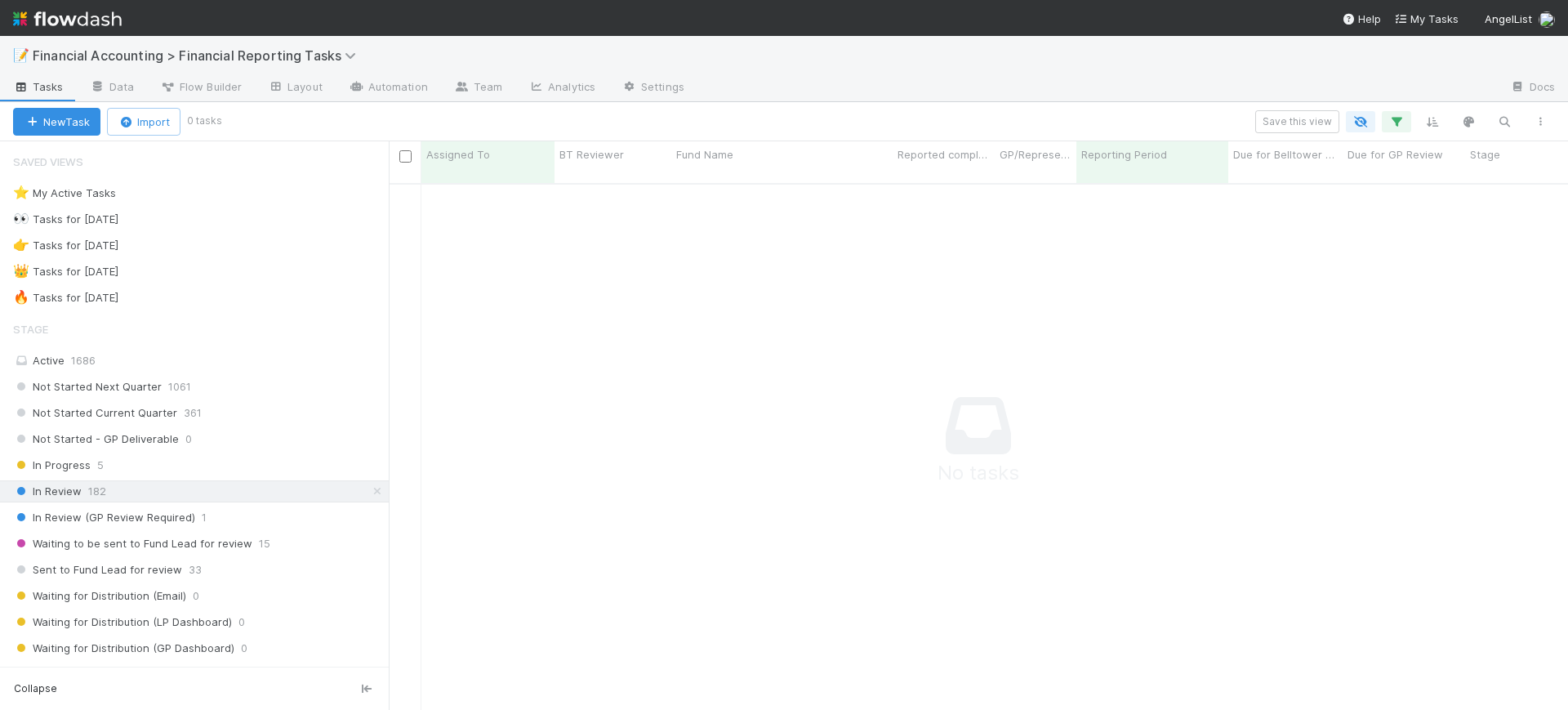
scroll to position [509, 1148]
click at [1400, 127] on icon "button" at bounding box center [1396, 121] width 16 height 14
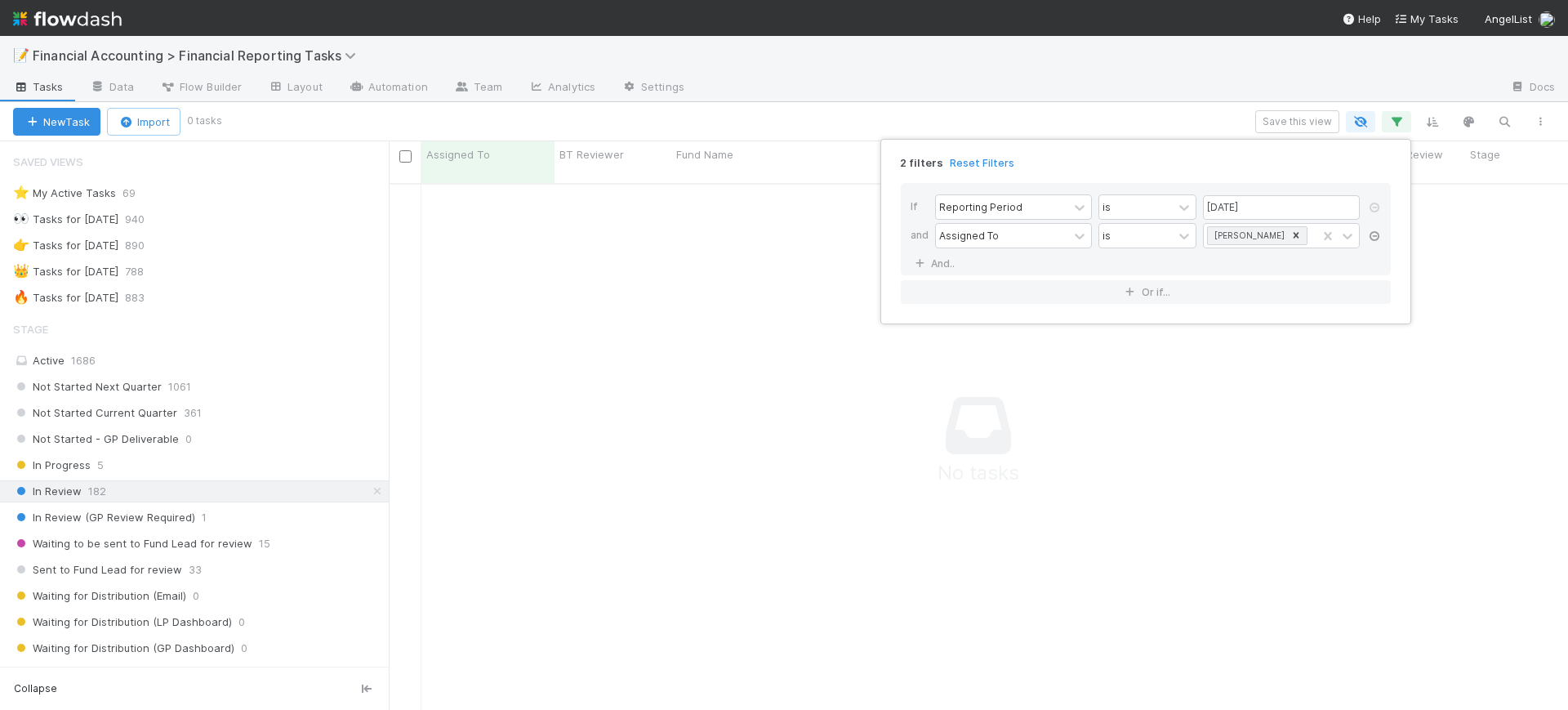
click at [1379, 232] on icon at bounding box center [1374, 236] width 16 height 10
click at [935, 239] on link "And.." at bounding box center [936, 234] width 52 height 24
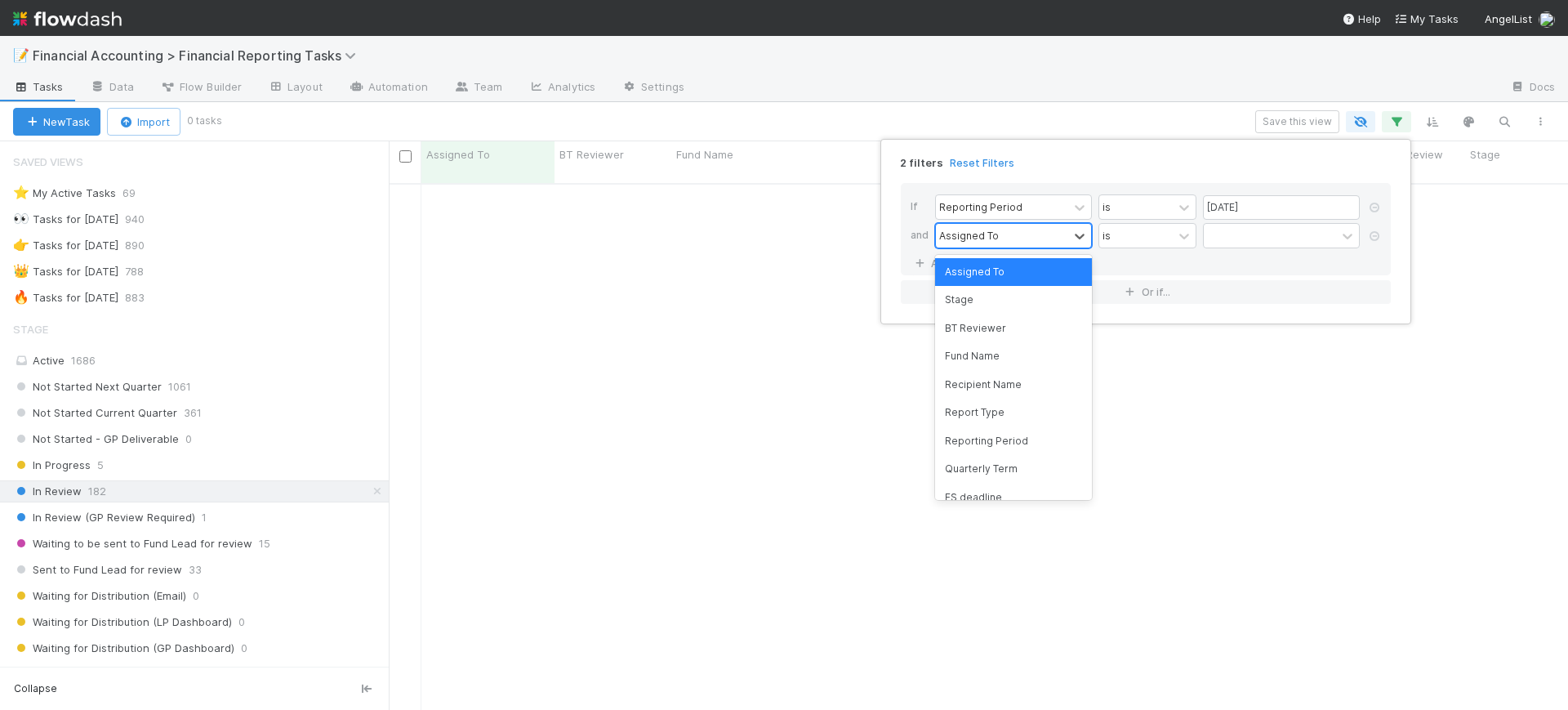
click at [968, 235] on div "Assigned To" at bounding box center [968, 235] width 60 height 14
click at [997, 355] on div "Fund Name" at bounding box center [1013, 355] width 156 height 28
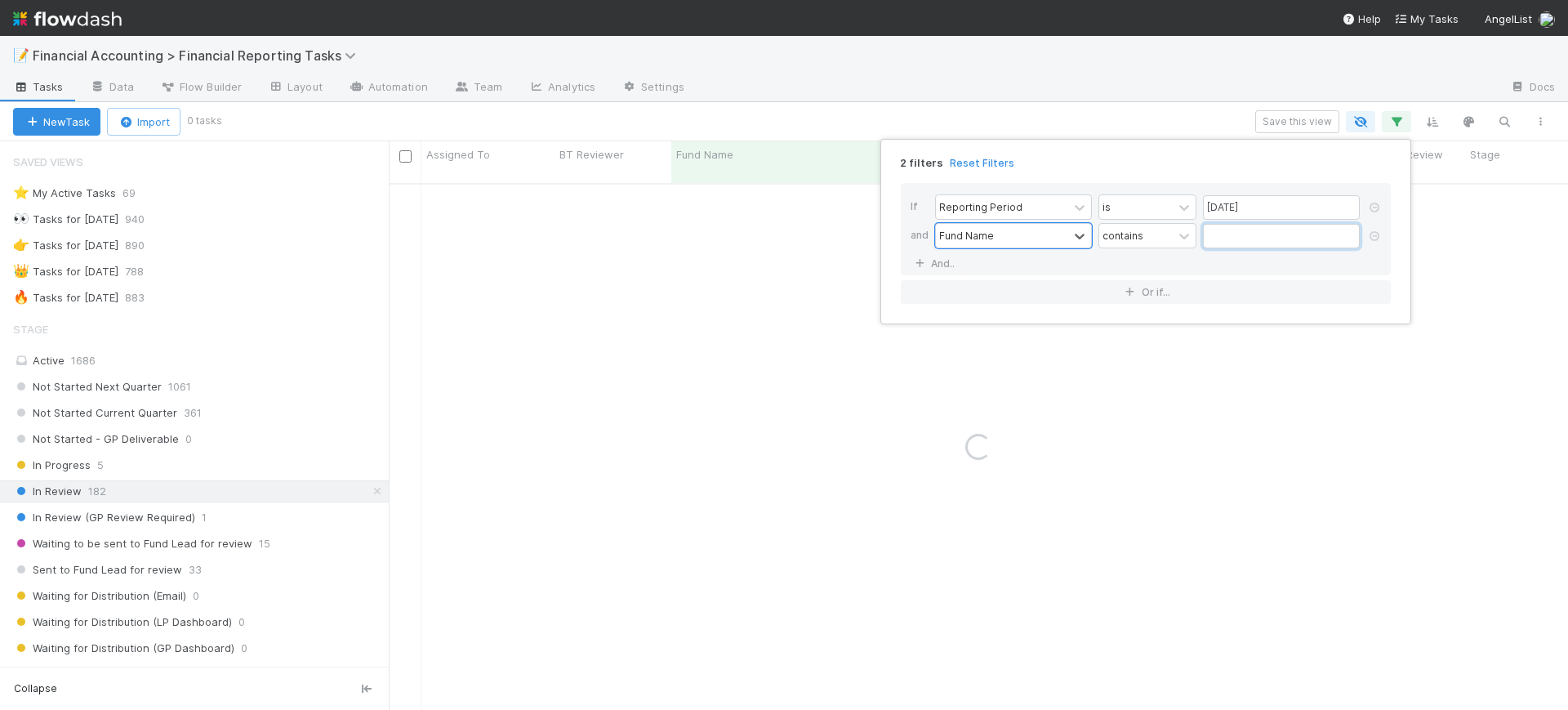
click at [1225, 242] on input "text" at bounding box center [1280, 235] width 156 height 24
type input "backend"
click at [379, 338] on div "2 filters Reset Filters If Reporting Period is 06/30/2025 and Fund Name contain…" at bounding box center [784, 355] width 1568 height 710
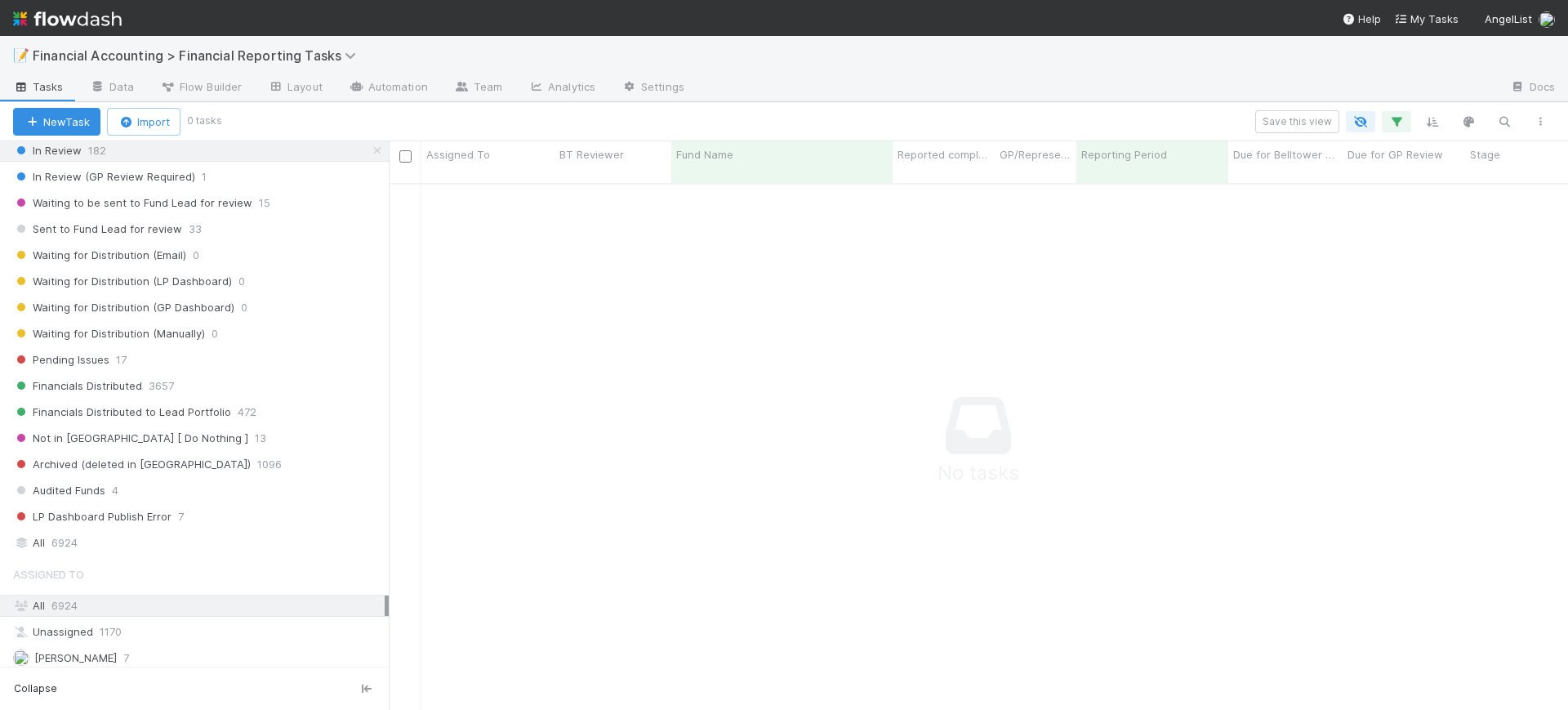
scroll to position [345, 0]
click at [137, 543] on div "All 6924" at bounding box center [198, 538] width 372 height 21
